Goal: Check status: Check status

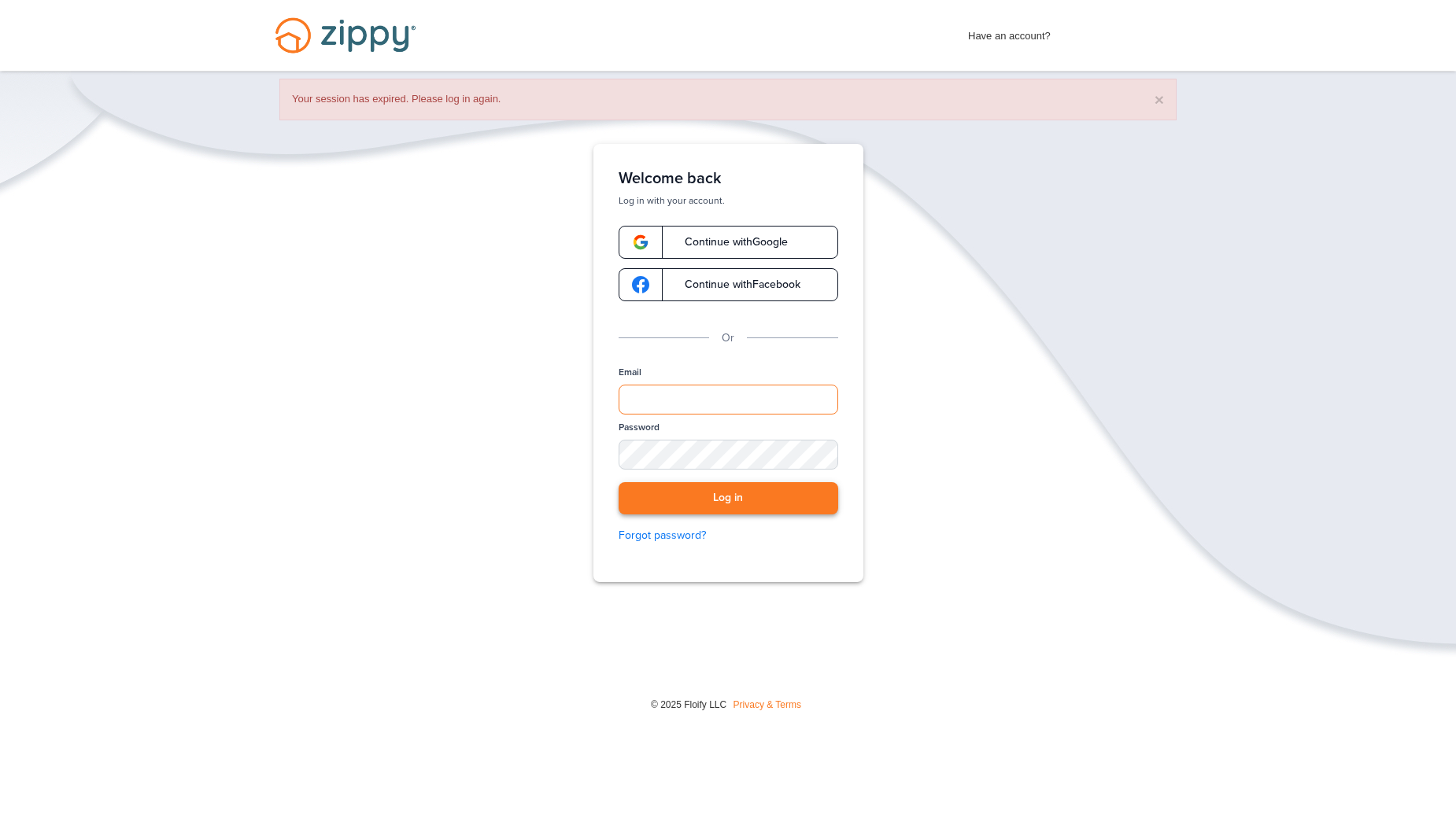
type input "**********"
click at [707, 502] on button "Log in" at bounding box center [728, 499] width 220 height 32
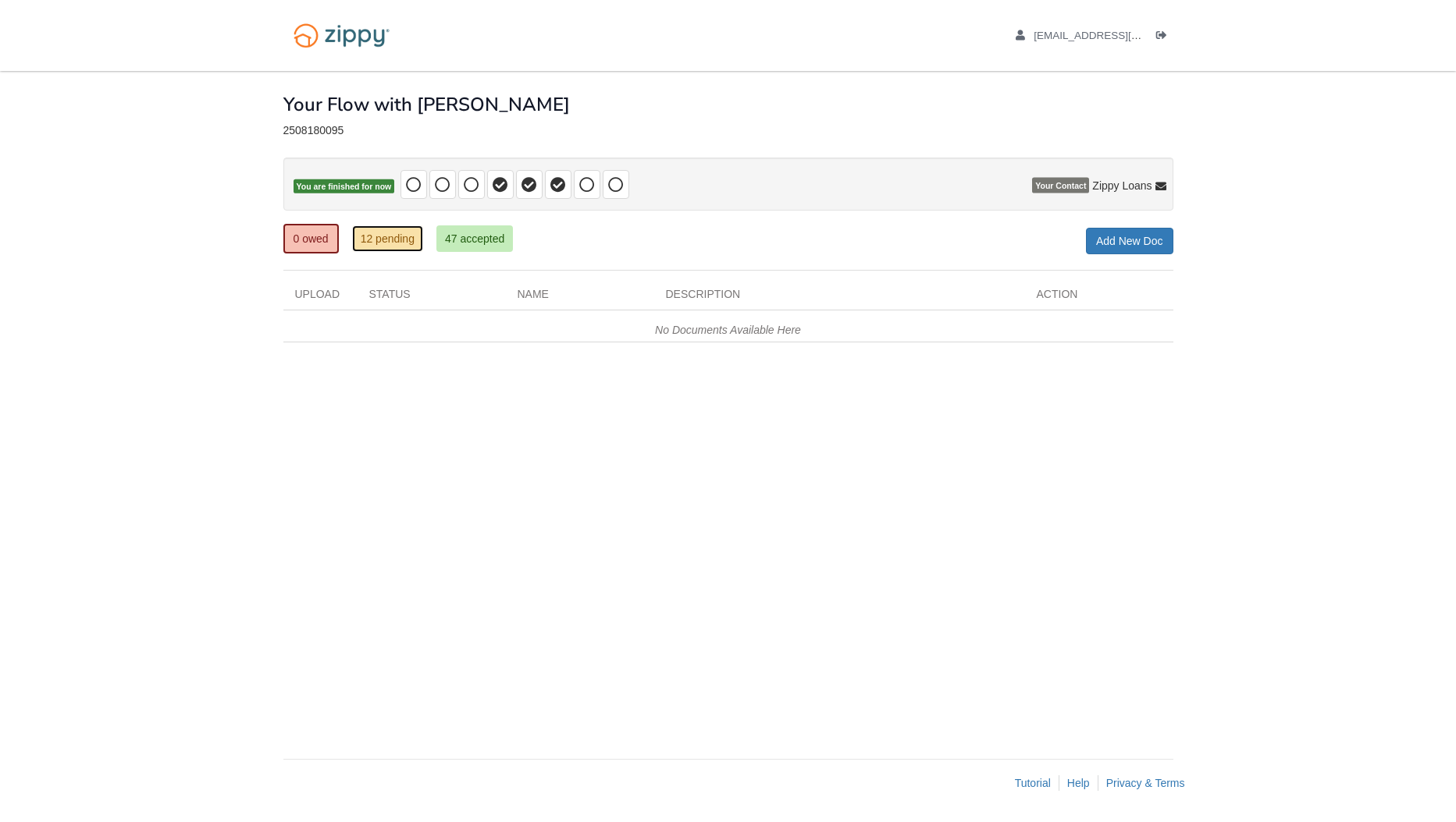
click at [386, 239] on link "12 pending" at bounding box center [388, 239] width 71 height 27
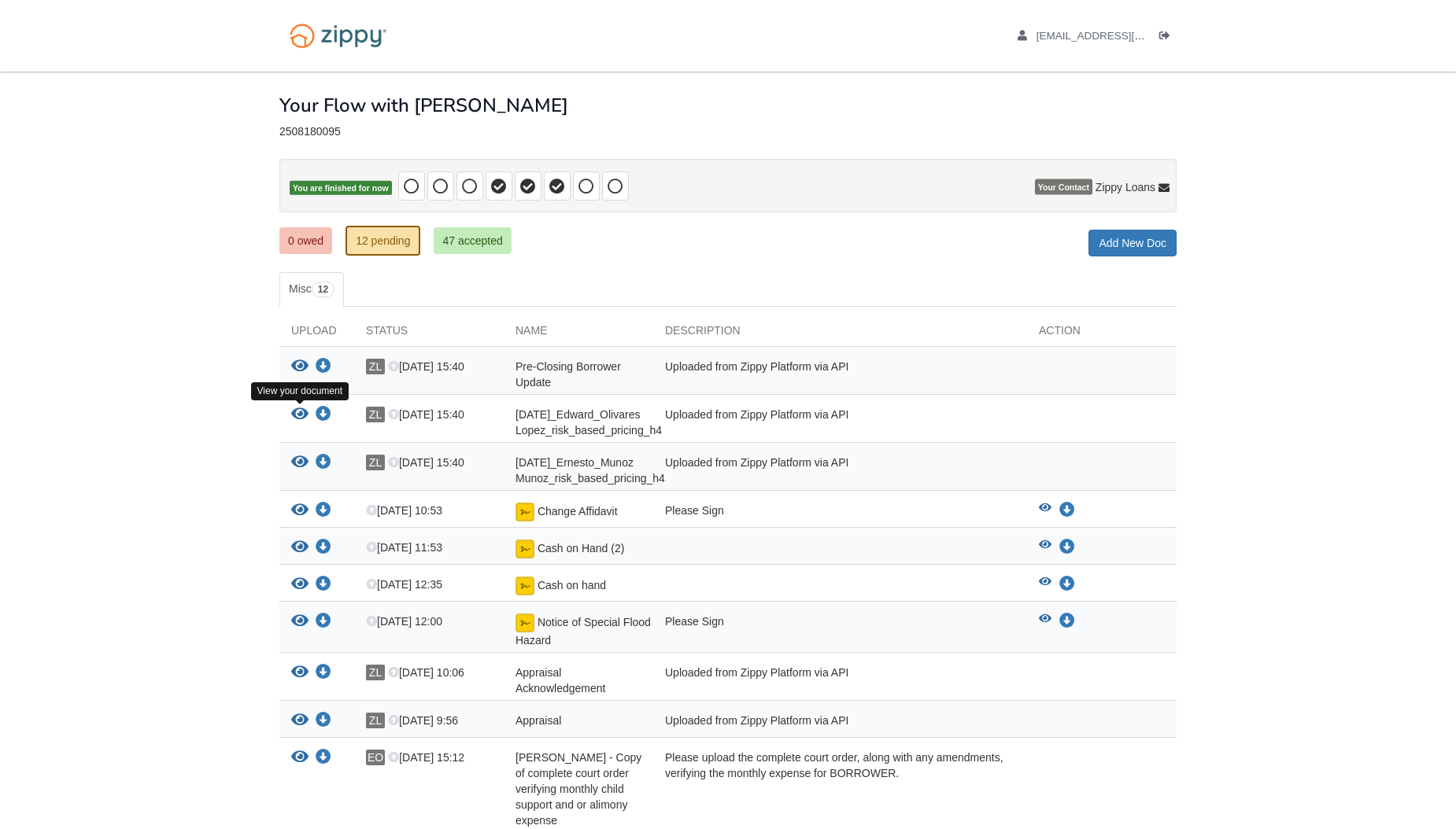
click at [303, 419] on icon "View 09-22-2025_Edward_Olivares Lopez_risk_based_pricing_h4" at bounding box center [300, 415] width 17 height 16
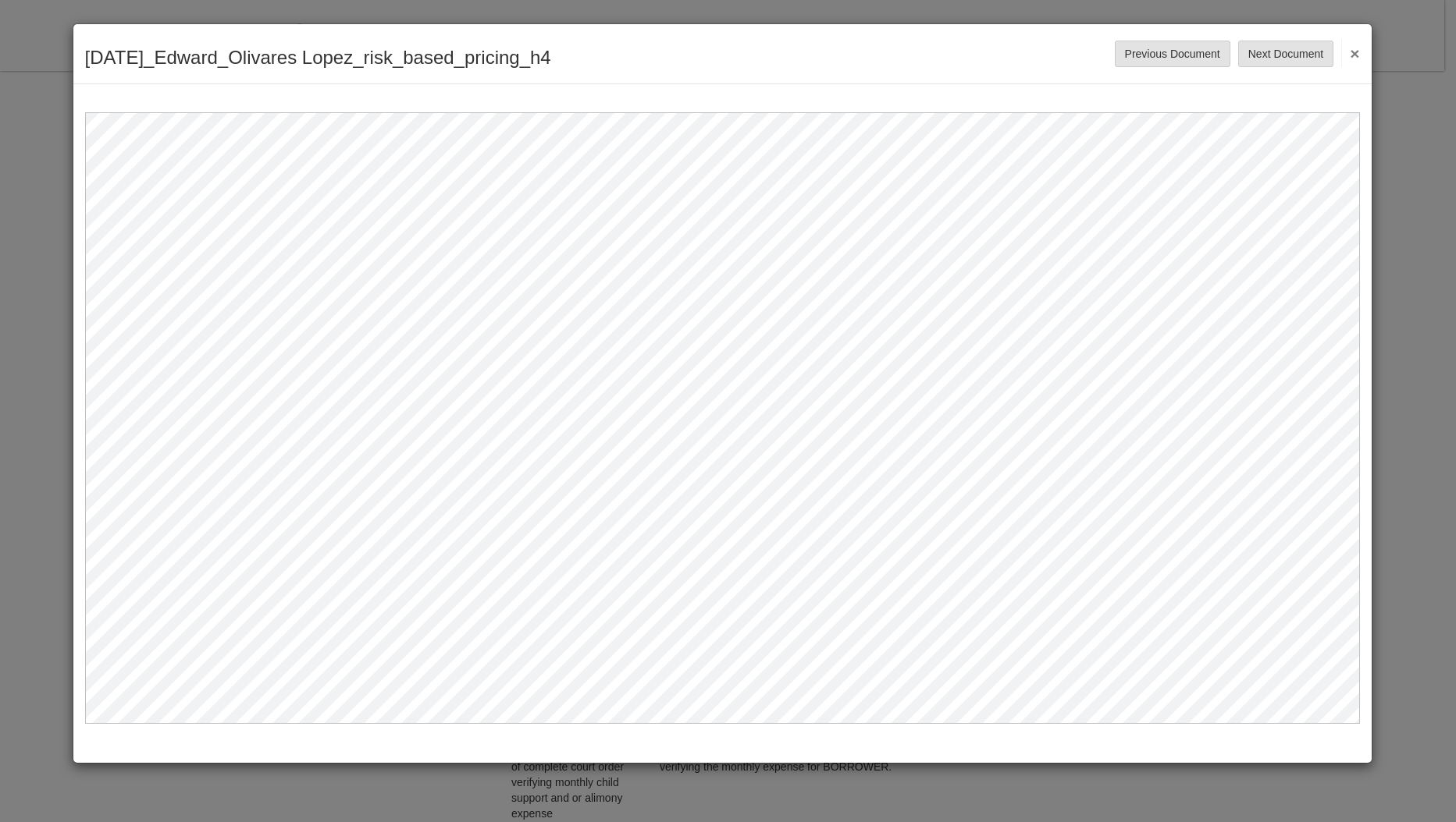
click at [1359, 51] on button "×" at bounding box center [1350, 53] width 18 height 28
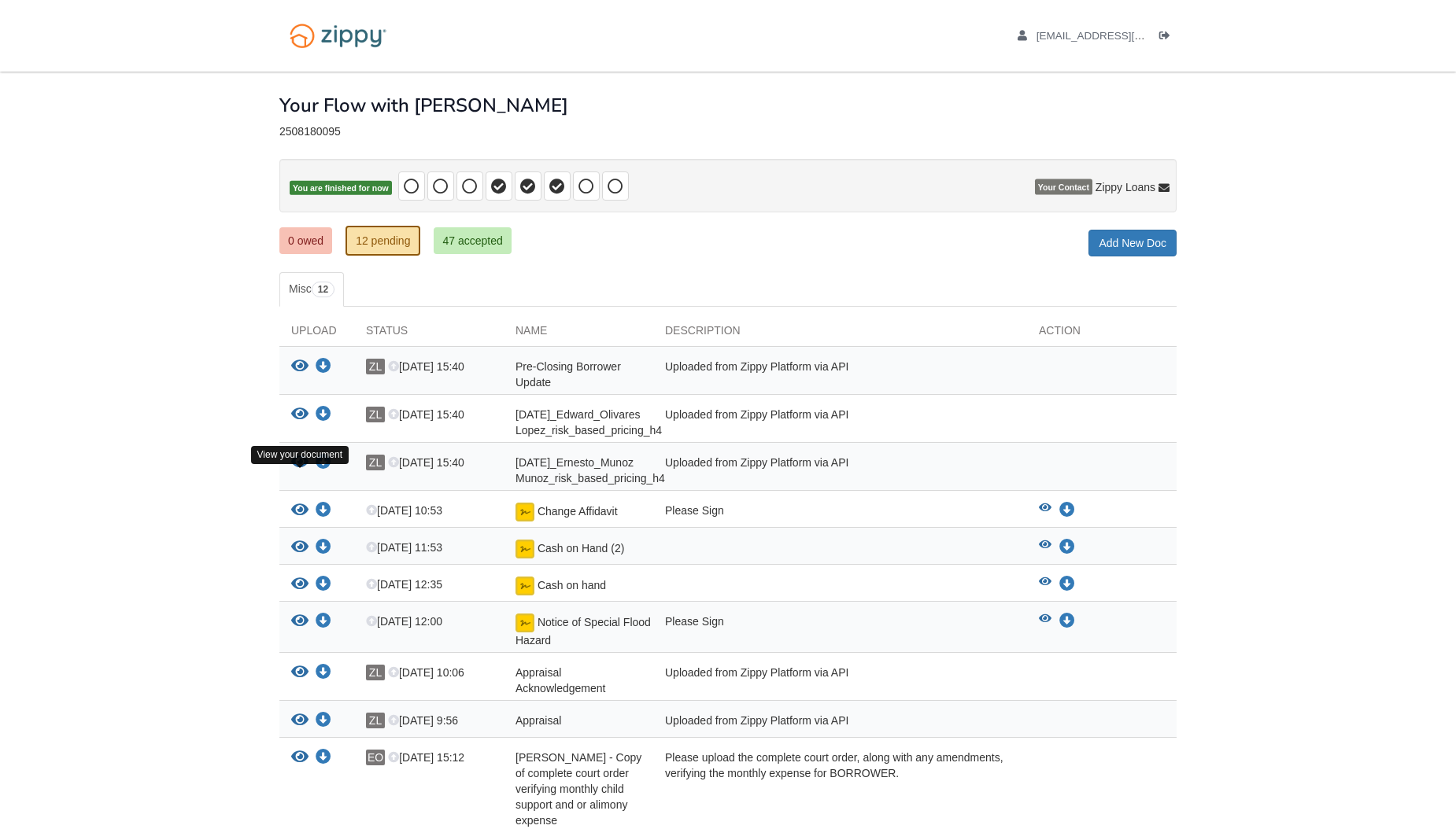
click at [296, 471] on icon "View 09-22-2025_Ernesto_Munoz Munoz_risk_based_pricing_h4" at bounding box center [300, 463] width 17 height 16
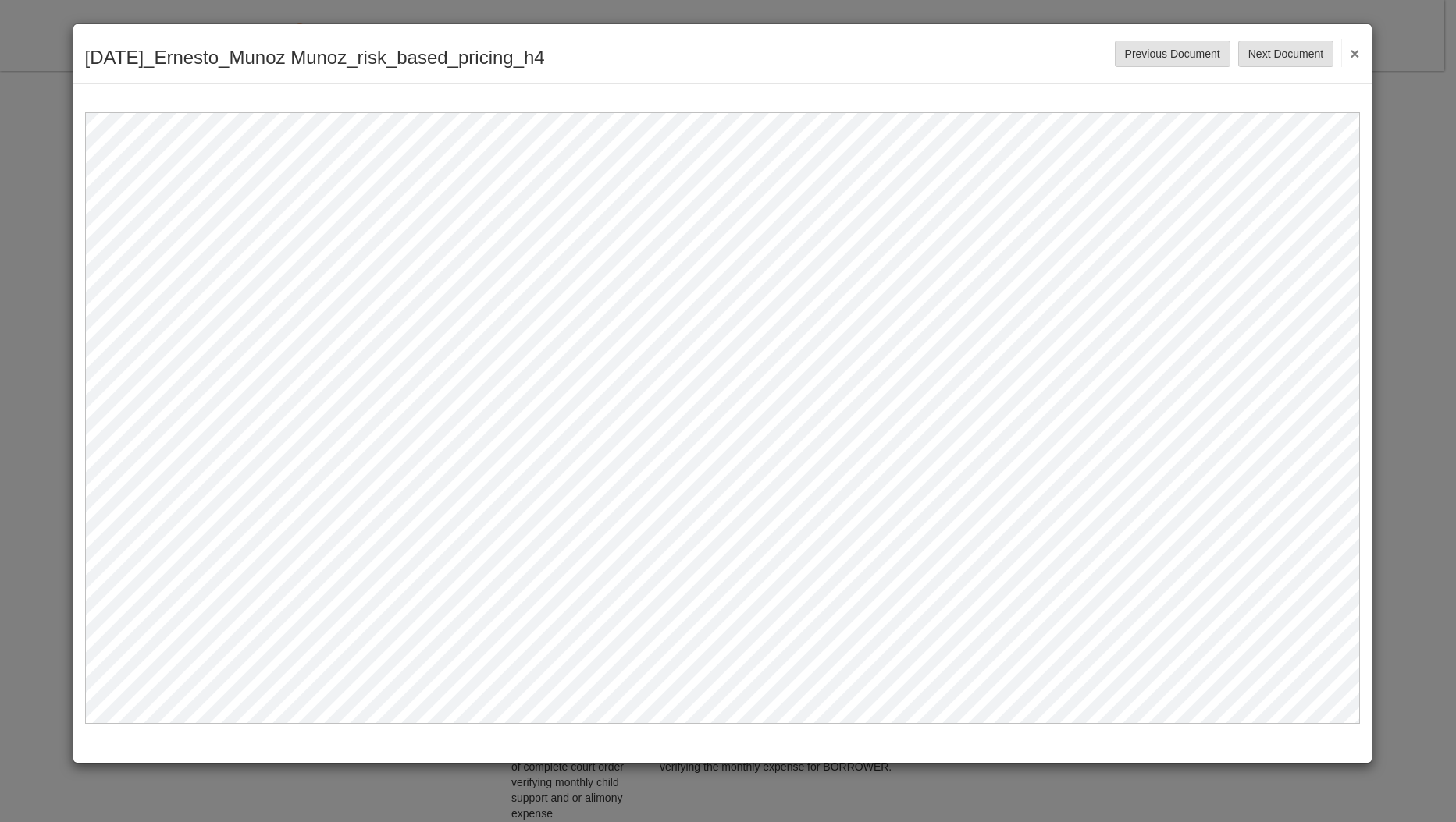
click at [1359, 47] on button "×" at bounding box center [1350, 53] width 18 height 28
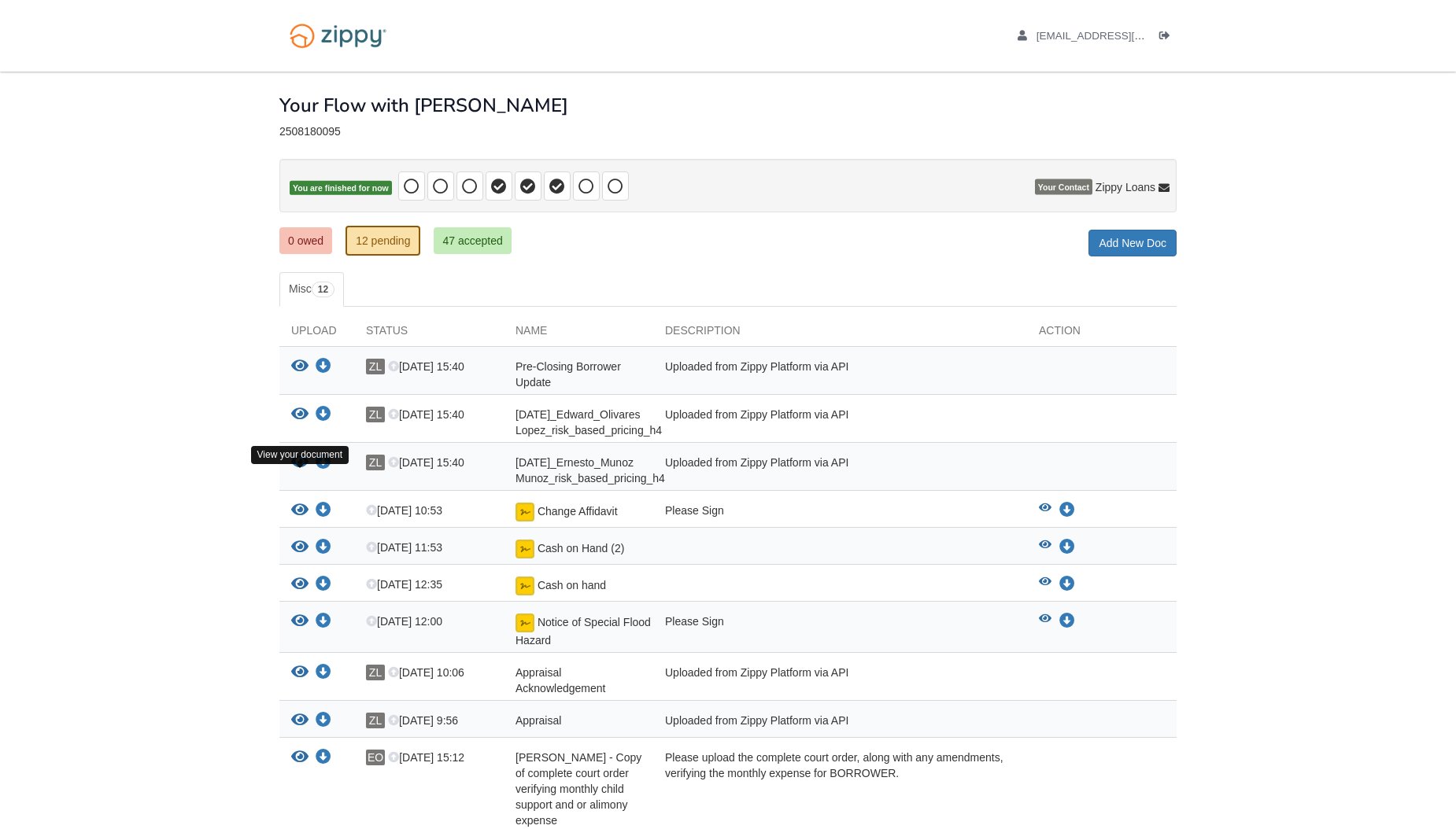
click at [295, 471] on icon "View 09-22-2025_Ernesto_Munoz Munoz_risk_based_pricing_h4" at bounding box center [300, 463] width 17 height 16
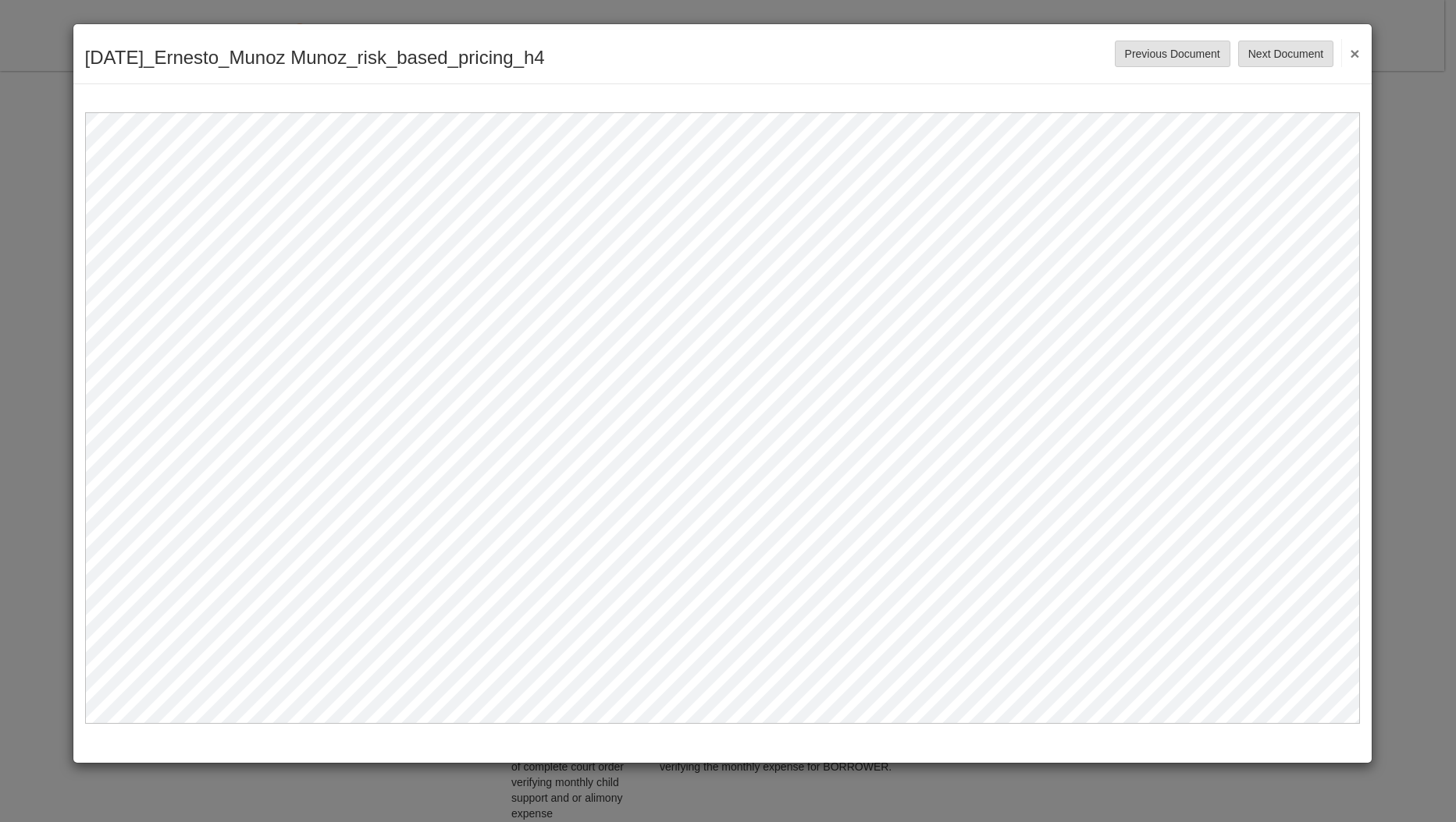
click at [1358, 50] on button "×" at bounding box center [1350, 53] width 18 height 28
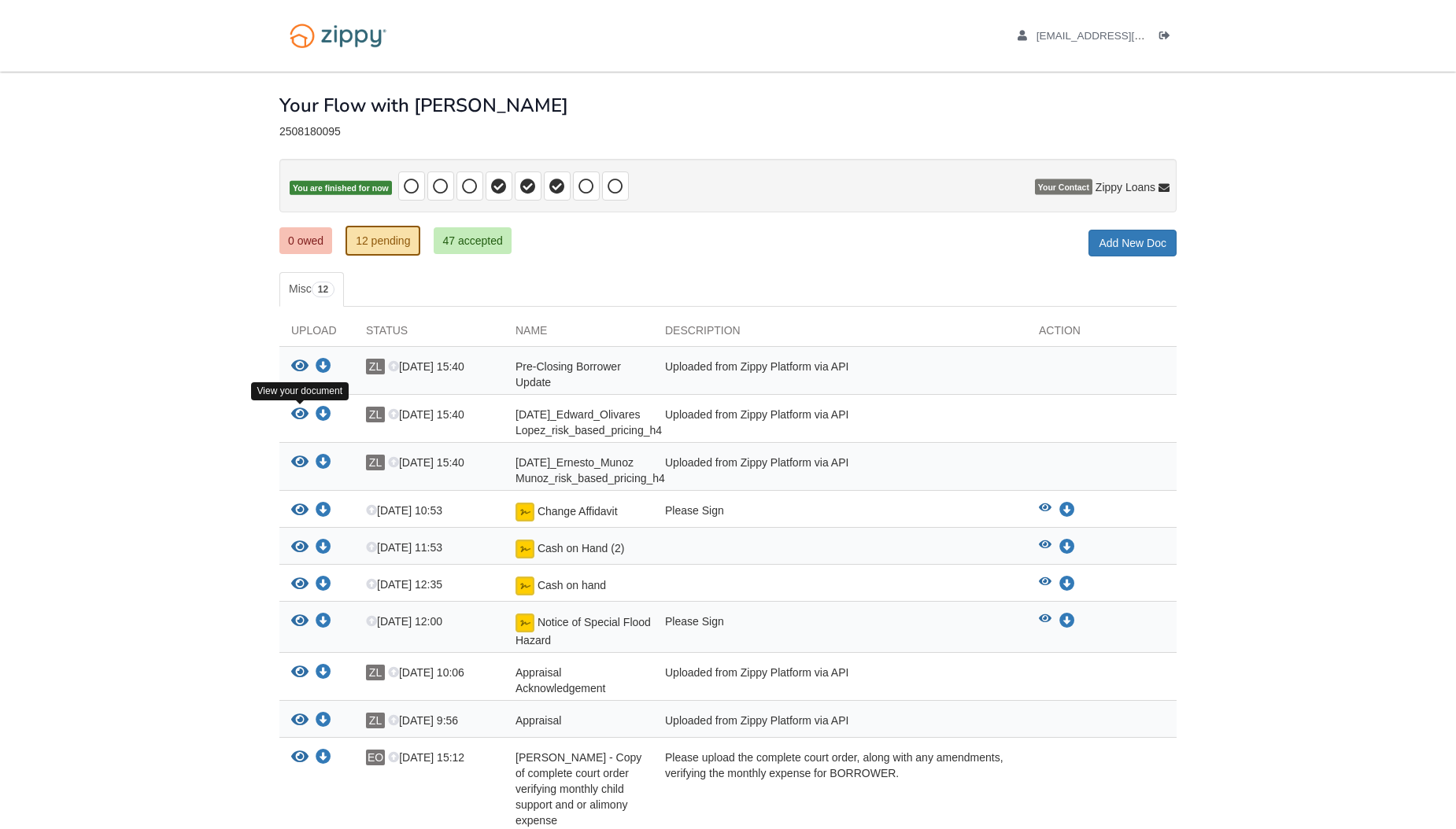
click at [299, 416] on icon "View 09-22-2025_Edward_Olivares Lopez_risk_based_pricing_h4" at bounding box center [300, 415] width 17 height 16
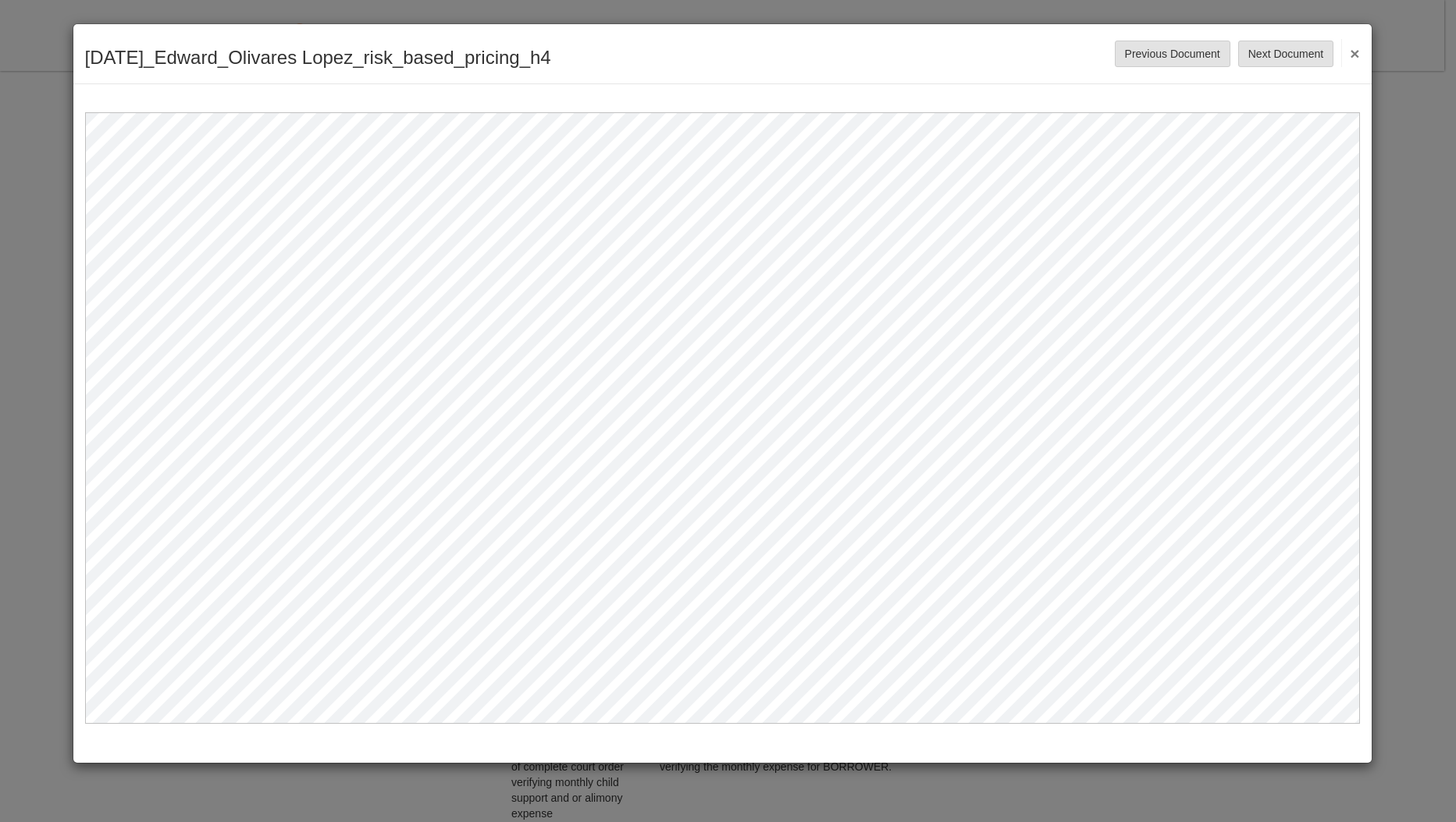
click at [1359, 42] on button "×" at bounding box center [1350, 53] width 18 height 28
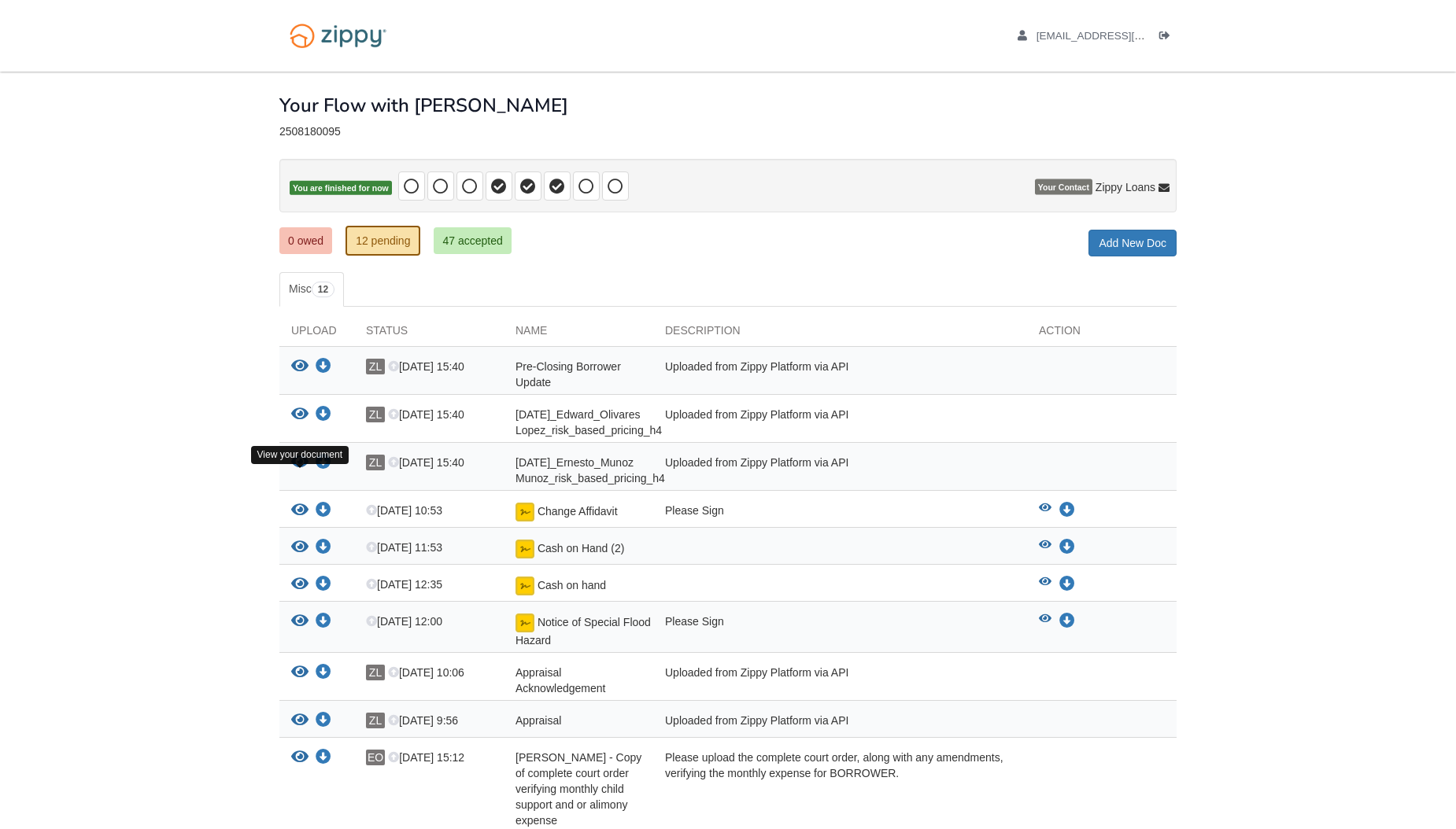
click at [299, 471] on icon "View 09-22-2025_Ernesto_Munoz Munoz_risk_based_pricing_h4" at bounding box center [300, 463] width 17 height 16
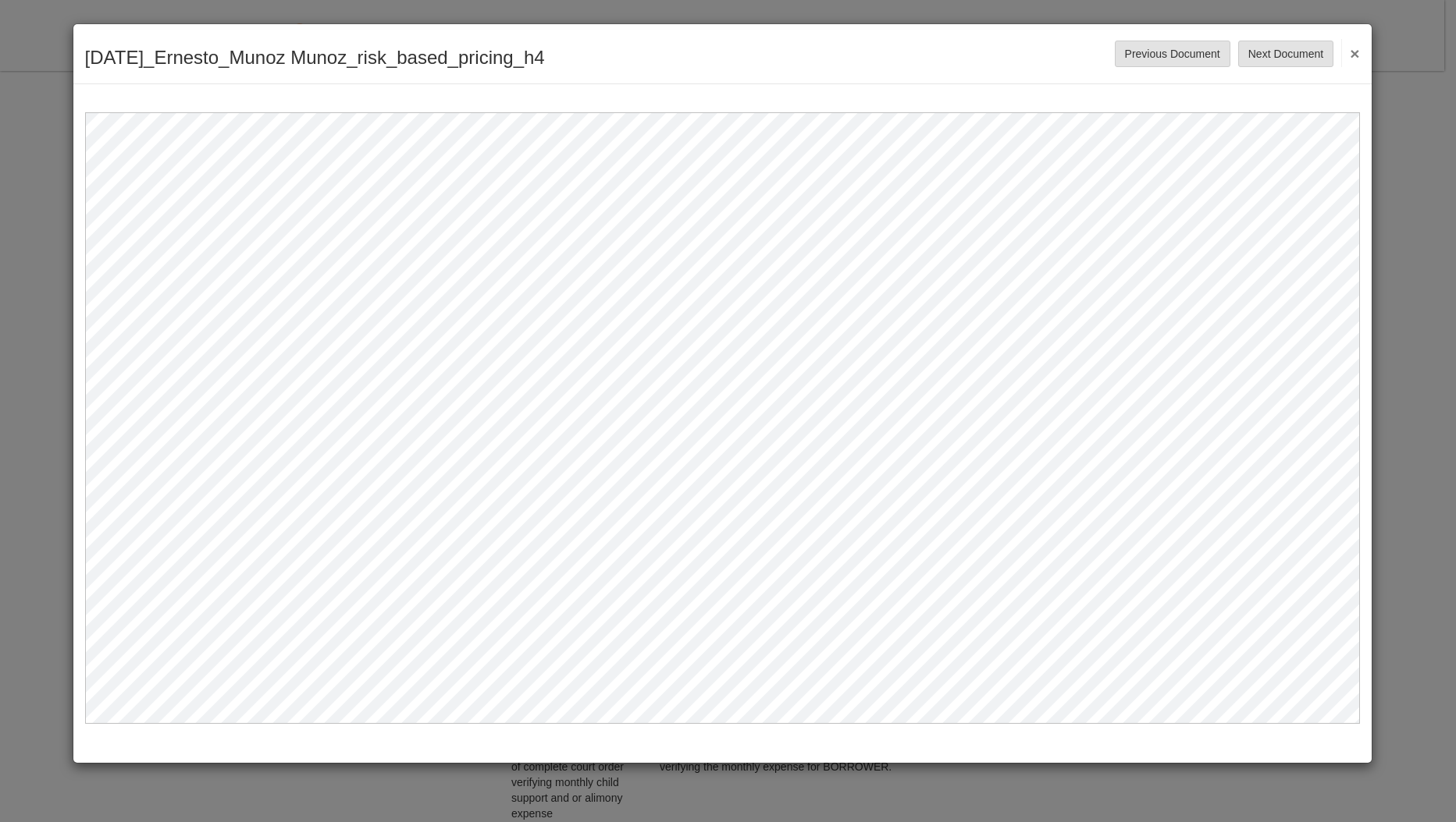
click at [1358, 50] on button "×" at bounding box center [1350, 53] width 18 height 28
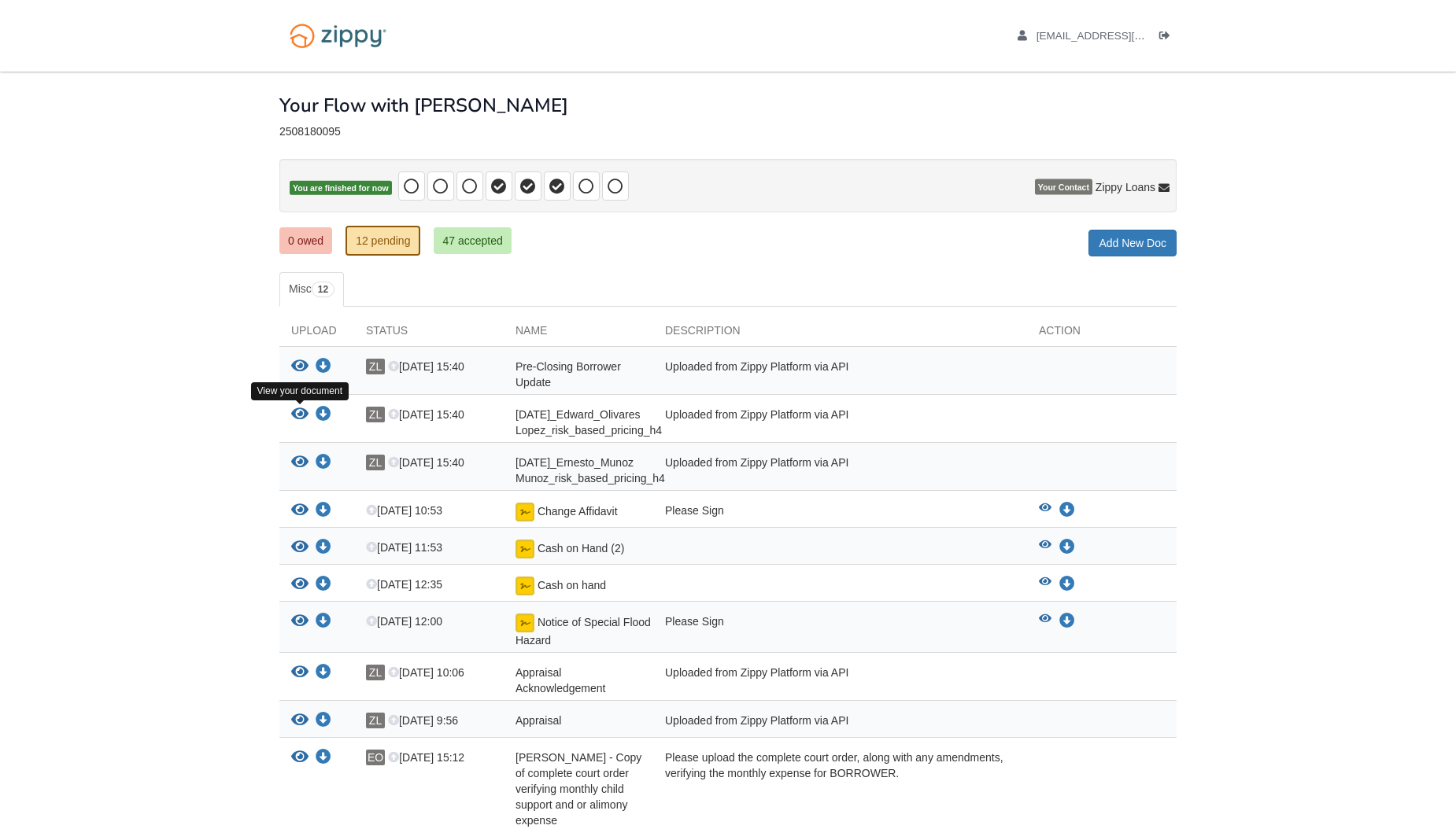
click at [295, 413] on icon "View 09-22-2025_Edward_Olivares Lopez_risk_based_pricing_h4" at bounding box center [300, 415] width 17 height 16
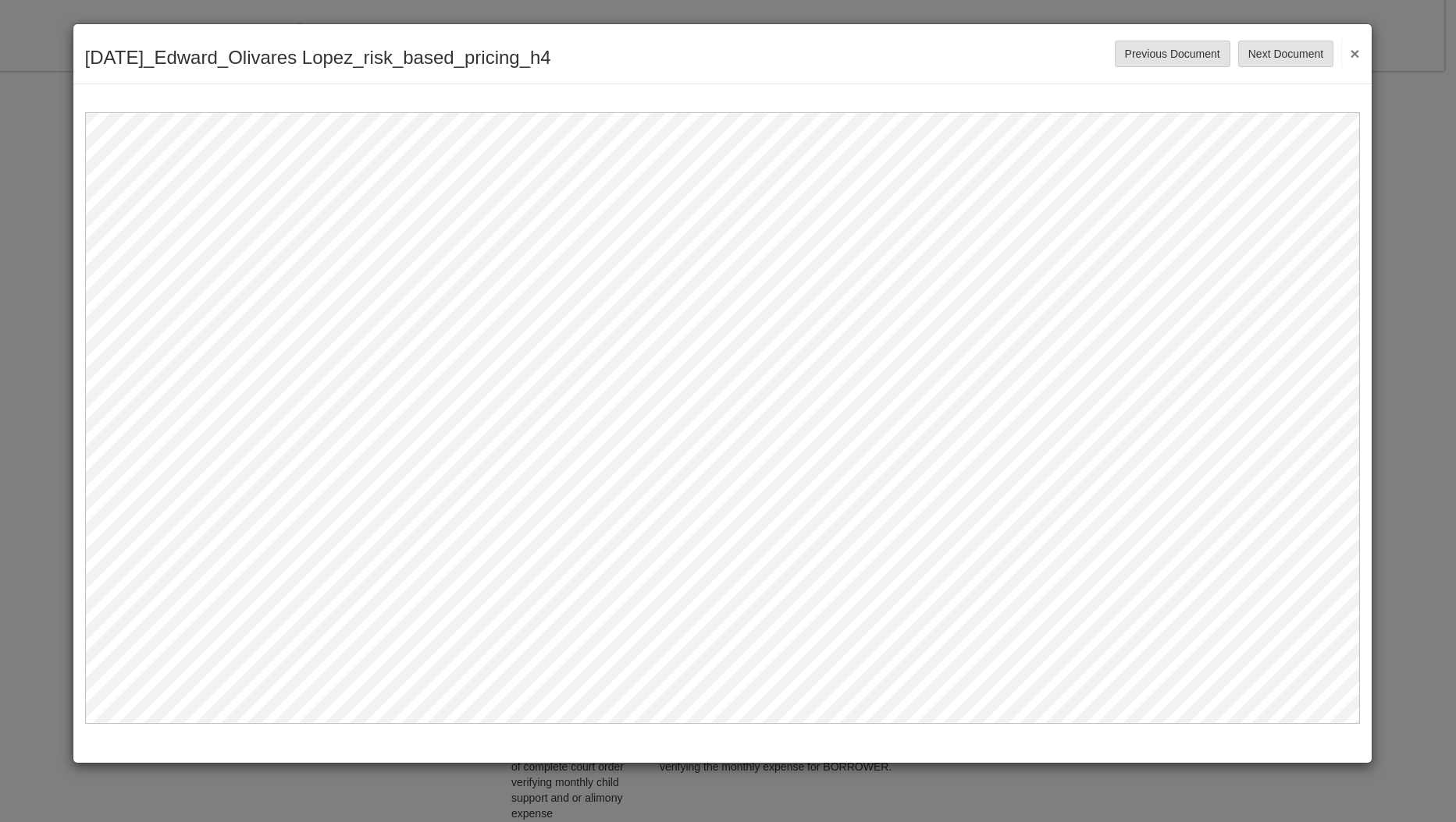
click at [1356, 56] on button "×" at bounding box center [1350, 53] width 18 height 28
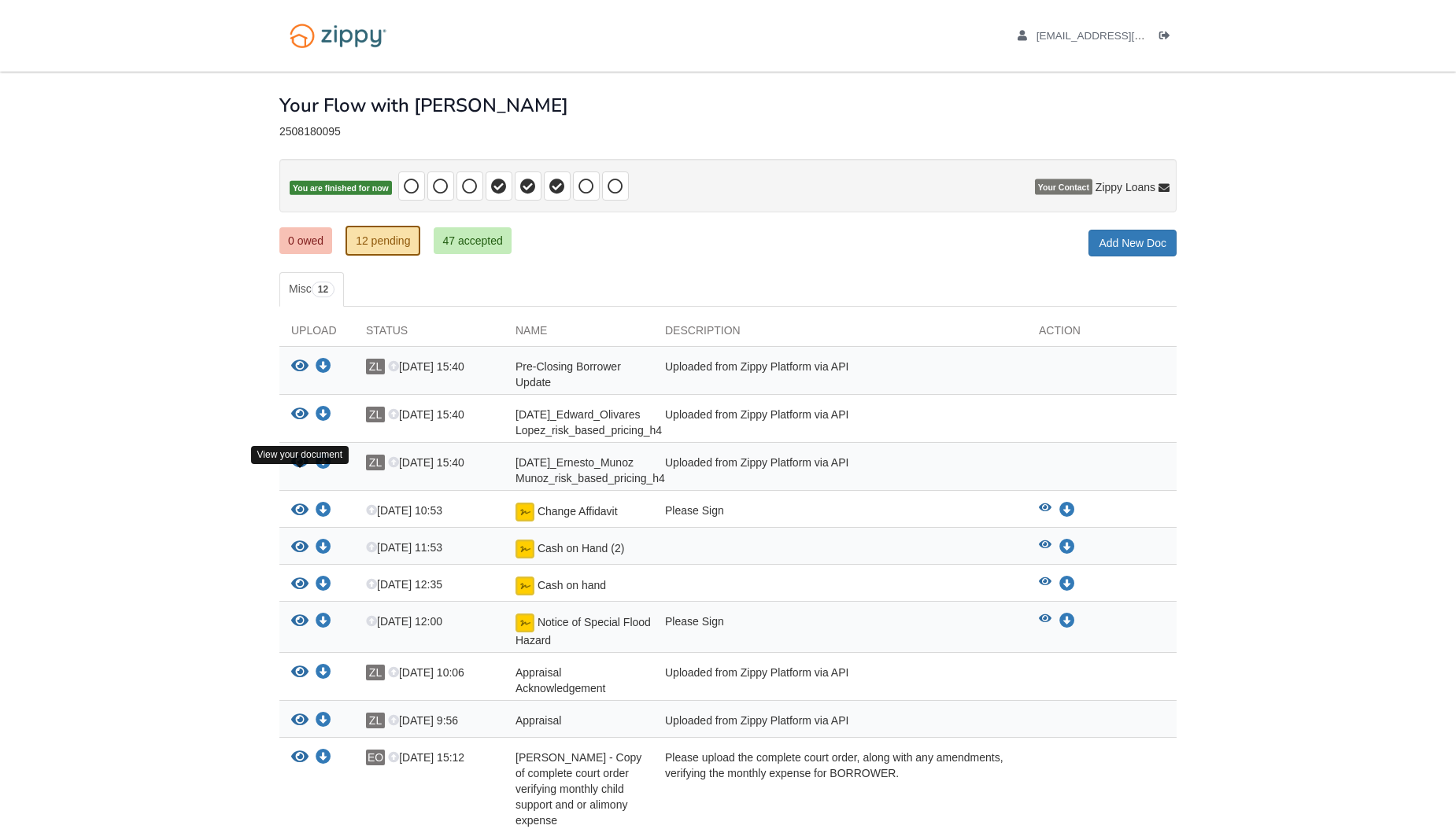
click at [303, 471] on icon "View 09-22-2025_Ernesto_Munoz Munoz_risk_based_pricing_h4" at bounding box center [300, 463] width 17 height 16
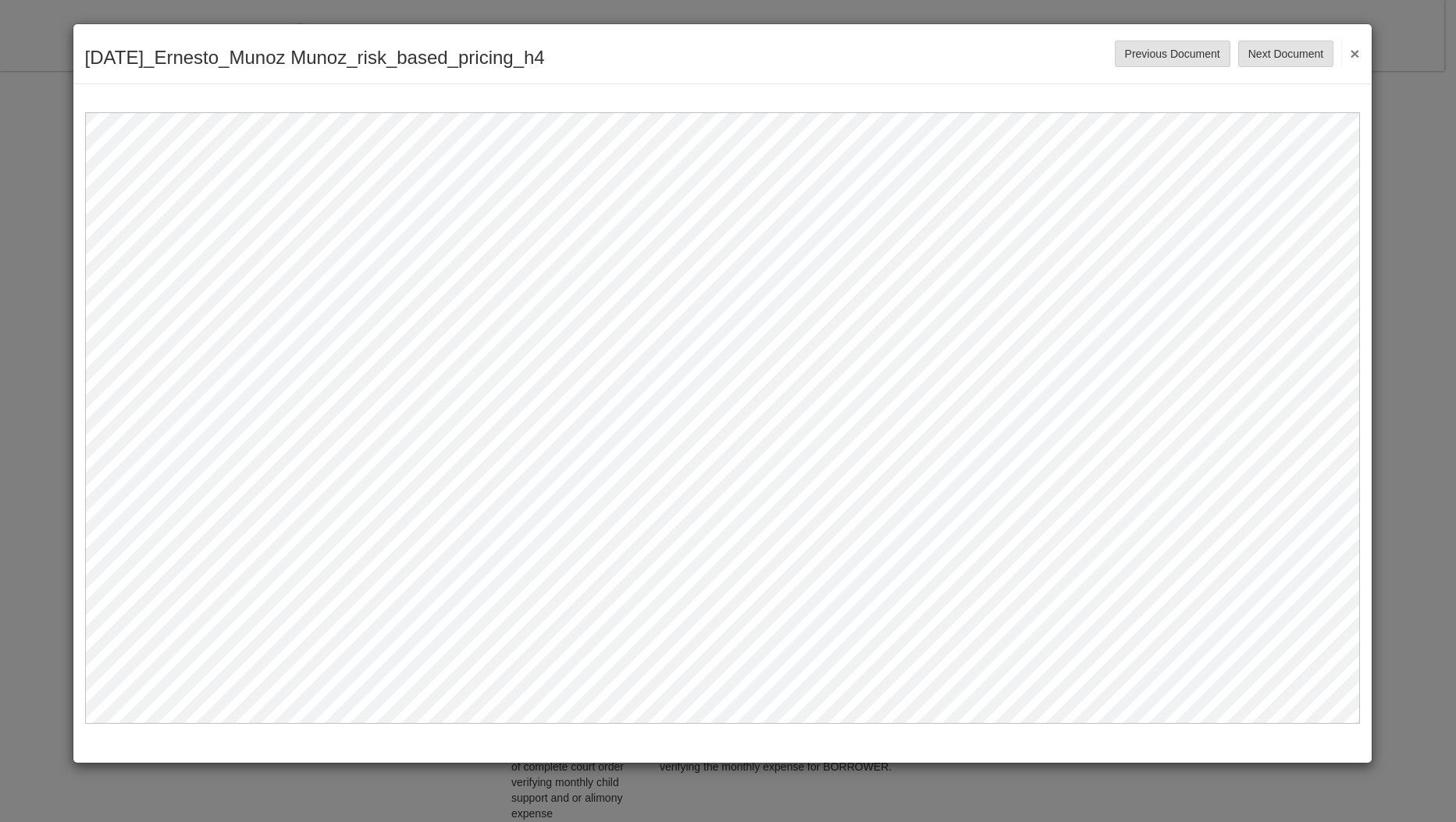
click at [1352, 48] on button "×" at bounding box center [1350, 53] width 18 height 28
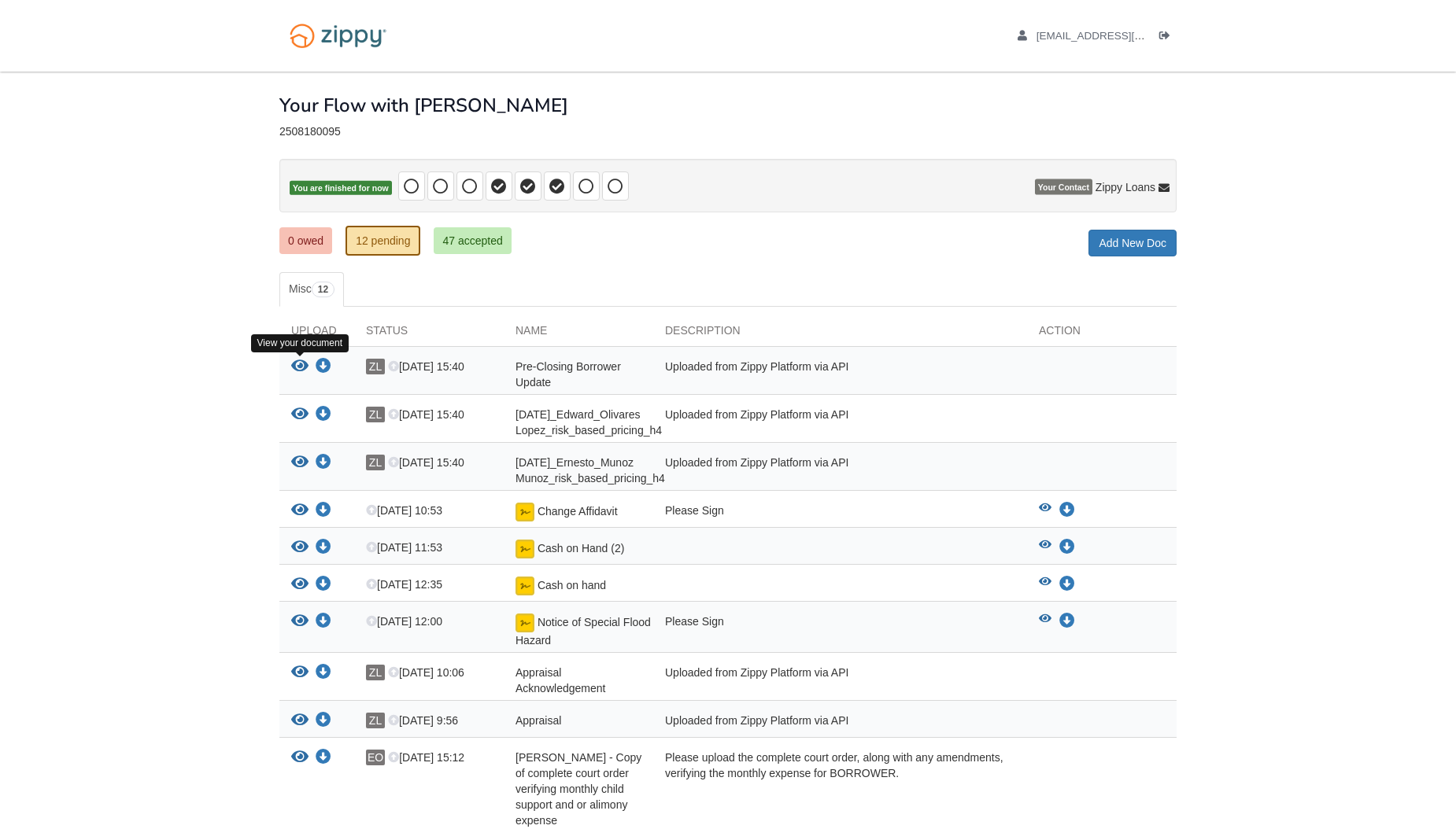
click at [296, 368] on icon "View Pre-Closing Borrower Update" at bounding box center [300, 367] width 17 height 16
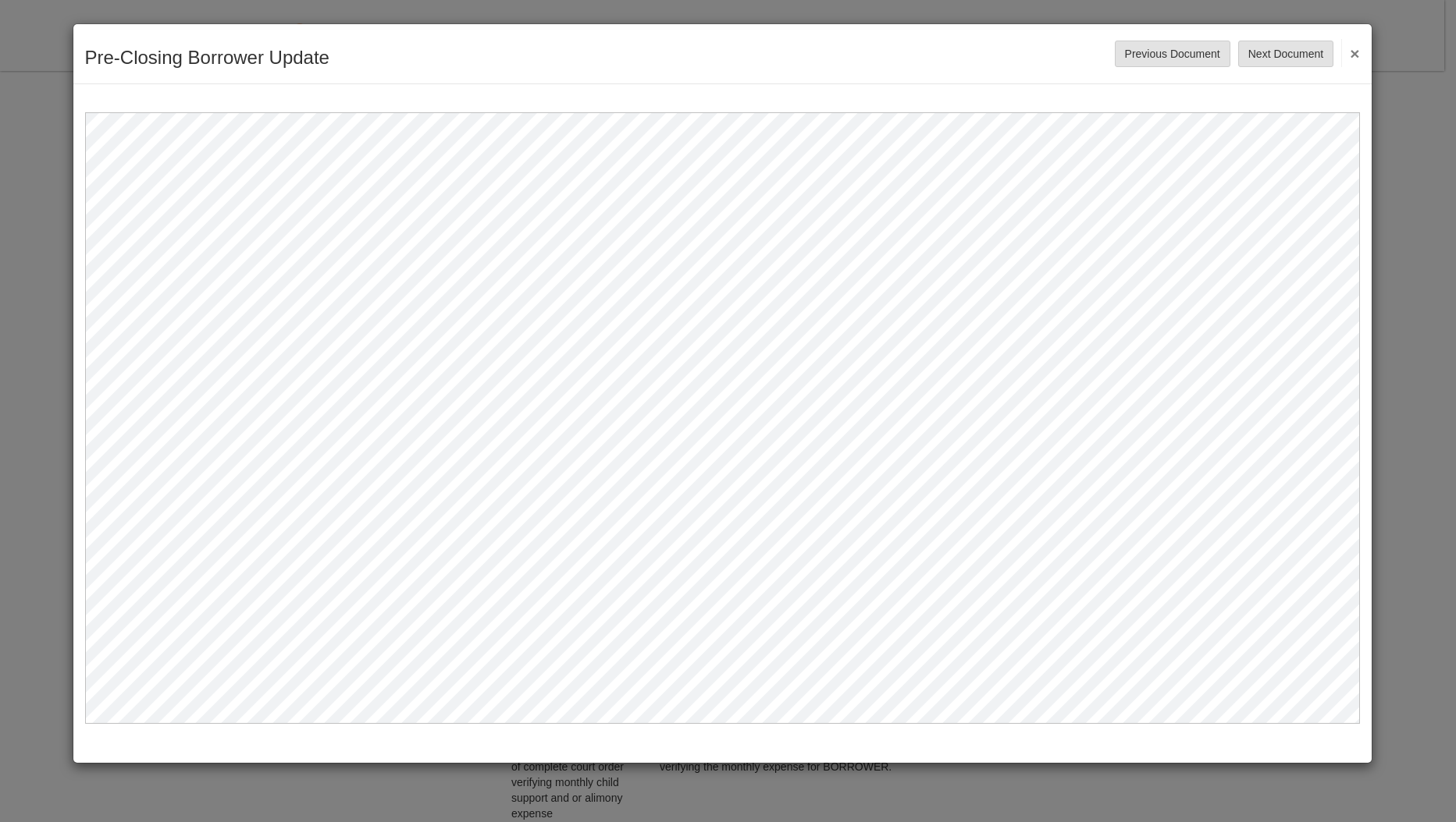
click at [1357, 58] on button "×" at bounding box center [1350, 53] width 18 height 28
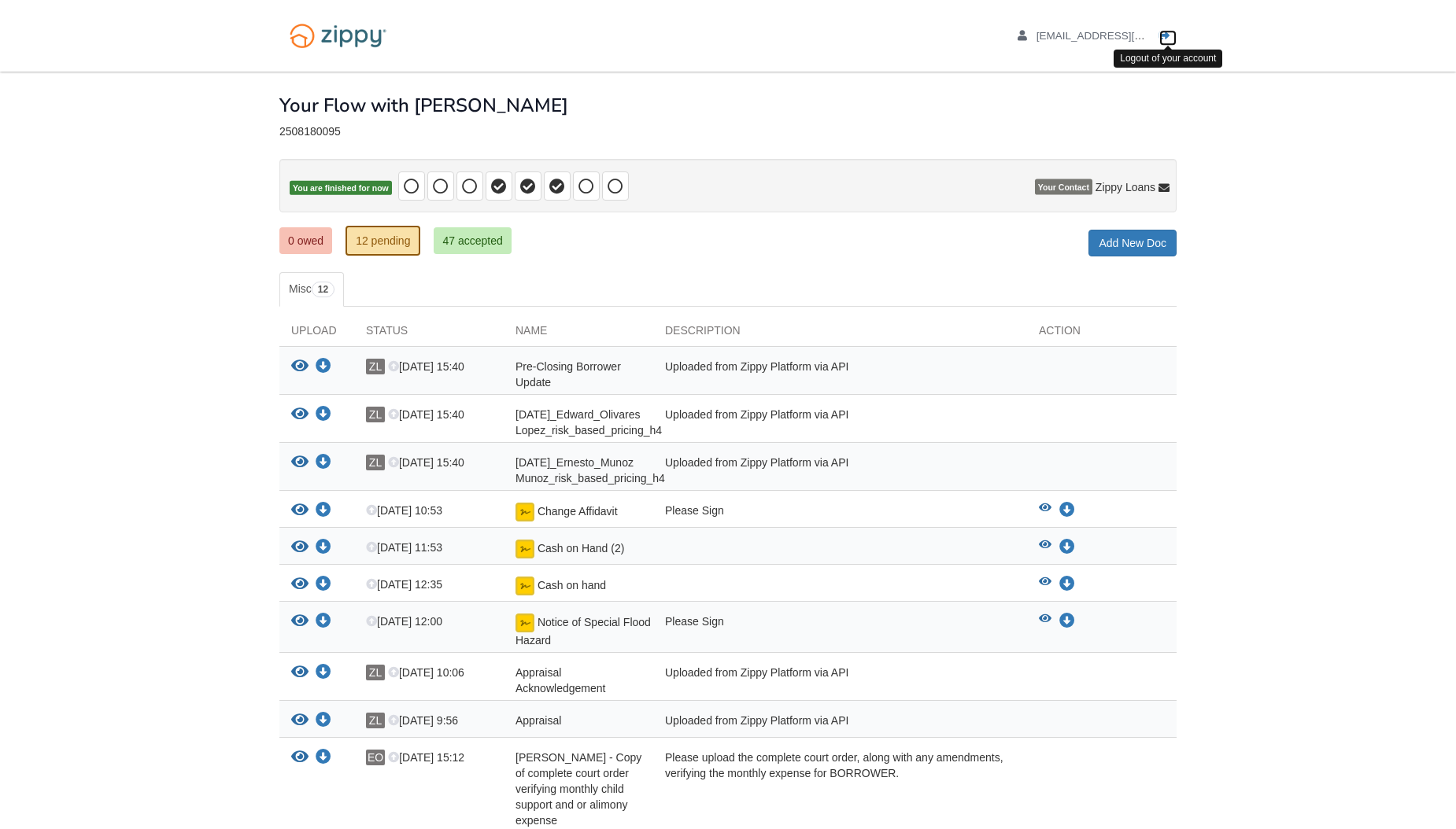
click at [1168, 32] on icon "Log out" at bounding box center [1164, 36] width 11 height 11
